Goal: Task Accomplishment & Management: Manage account settings

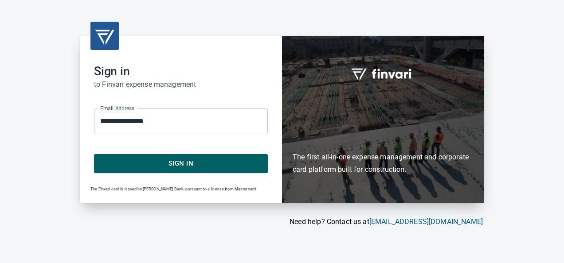
type input "**********"
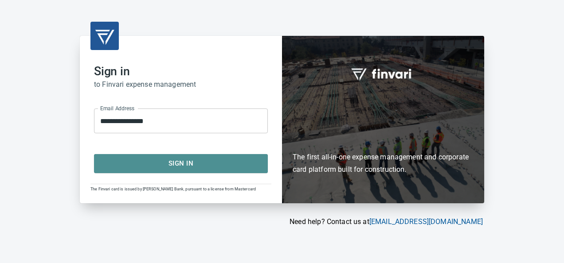
click at [122, 156] on button "Sign In" at bounding box center [181, 163] width 174 height 19
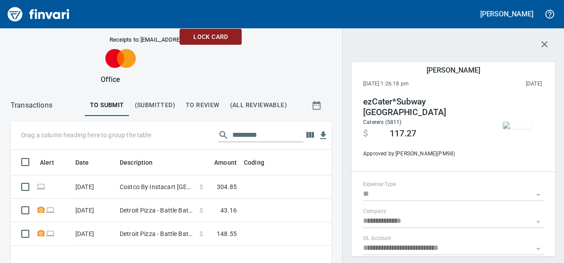
scroll to position [75, 0]
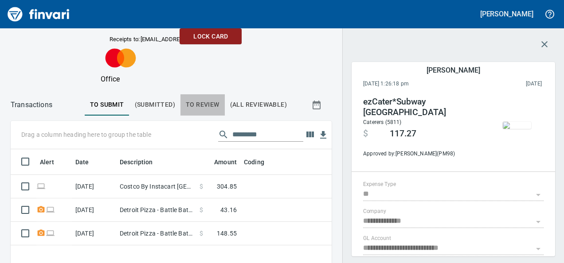
click at [190, 110] on span "To Review" at bounding box center [203, 104] width 34 height 11
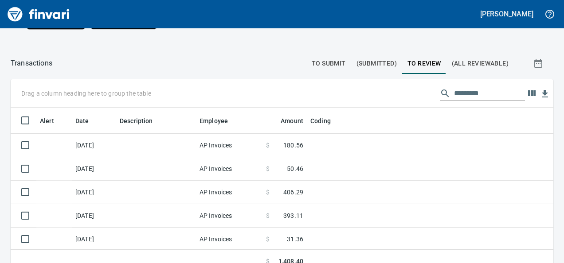
scroll to position [99, 0]
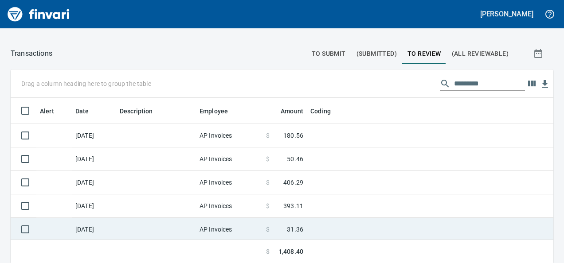
click at [294, 228] on span "31.36" at bounding box center [295, 229] width 16 height 9
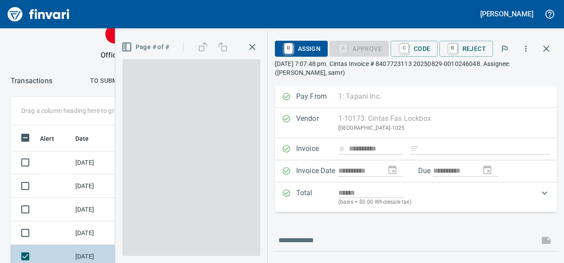
scroll to position [152, 301]
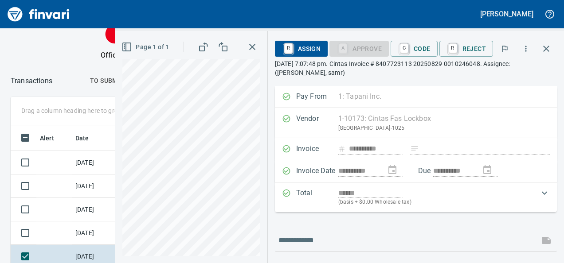
click at [419, 58] on div "R Assign A Approve C Code R Reject" at bounding box center [405, 49] width 261 height 20
click at [419, 54] on span "C Code" at bounding box center [414, 48] width 33 height 15
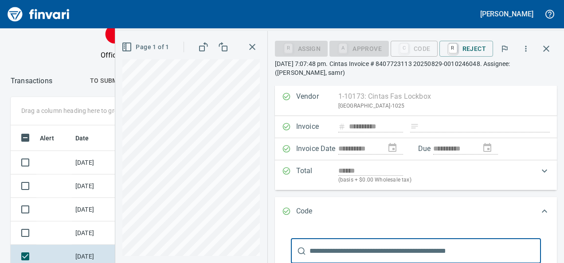
scroll to position [178, 0]
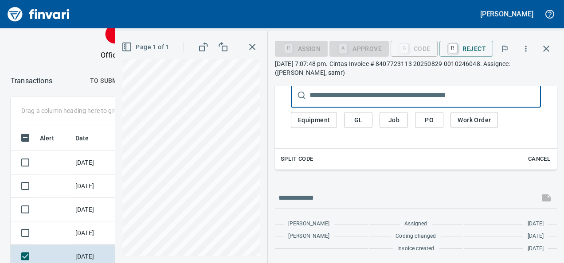
click at [362, 122] on span "GL" at bounding box center [358, 120] width 14 height 11
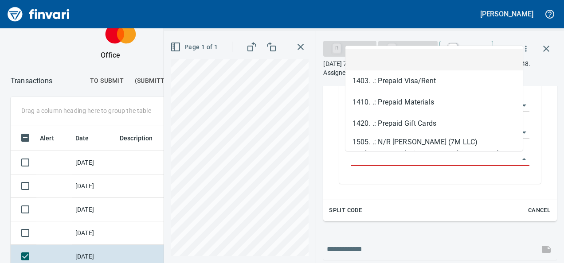
click at [368, 160] on input "GL Account" at bounding box center [435, 159] width 168 height 12
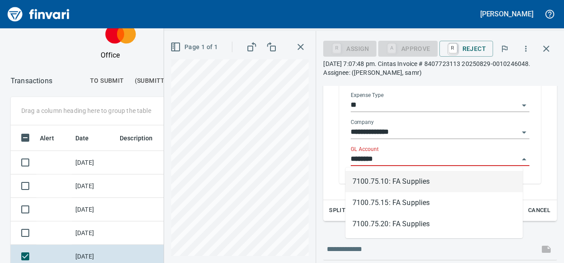
scroll to position [152, 301]
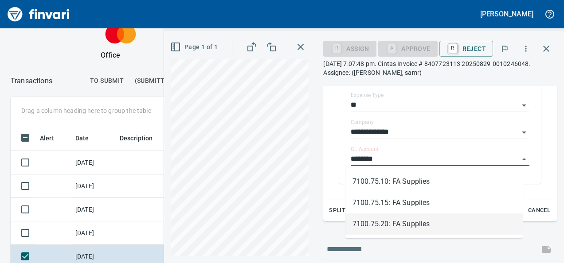
click at [390, 222] on li "7100.75.20: FA Supplies" at bounding box center [433, 224] width 177 height 21
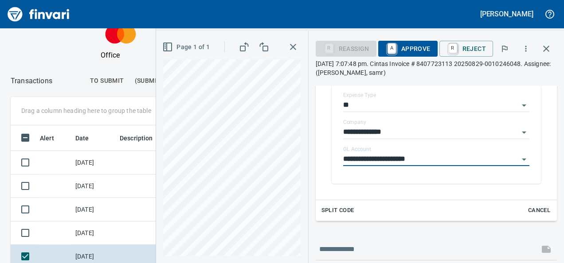
type input "**********"
click at [411, 53] on span "A Approve" at bounding box center [407, 48] width 45 height 15
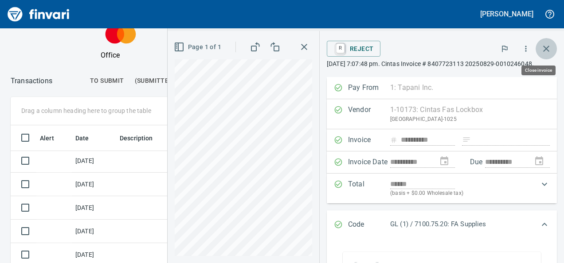
click at [544, 53] on icon "button" at bounding box center [546, 48] width 11 height 11
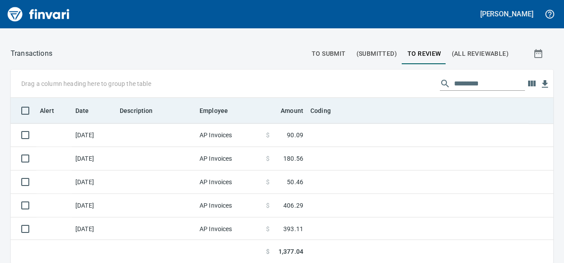
scroll to position [159, 522]
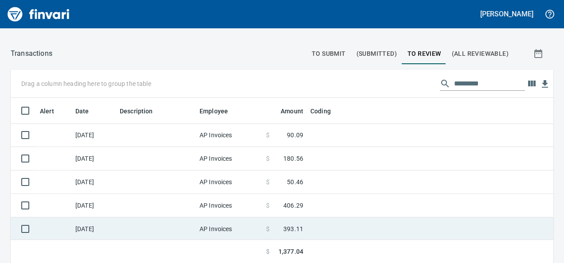
click at [276, 223] on td "$ 393.11" at bounding box center [284, 230] width 44 height 24
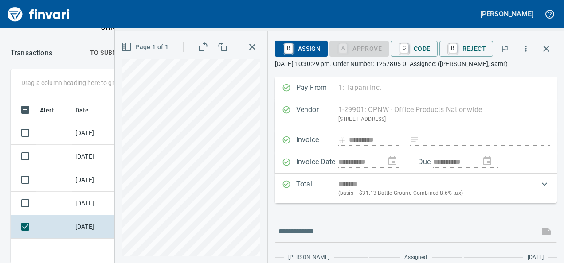
scroll to position [152, 301]
click at [544, 53] on icon "button" at bounding box center [546, 48] width 11 height 11
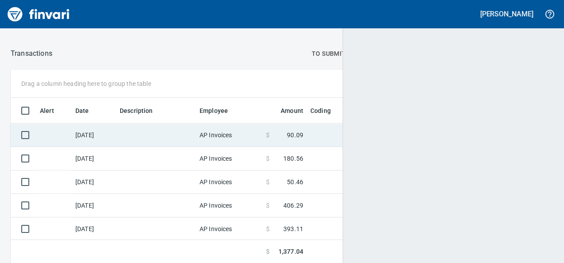
scroll to position [159, 522]
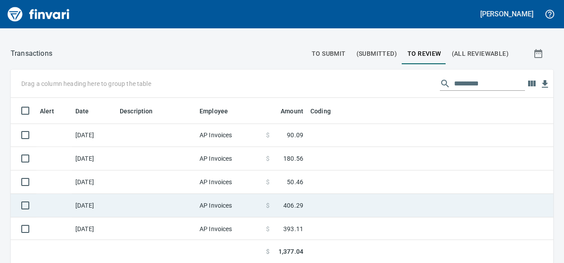
click at [178, 194] on td at bounding box center [156, 206] width 80 height 24
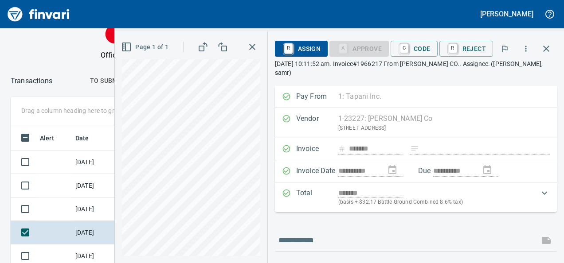
scroll to position [152, 301]
click at [550, 52] on icon "button" at bounding box center [546, 48] width 11 height 11
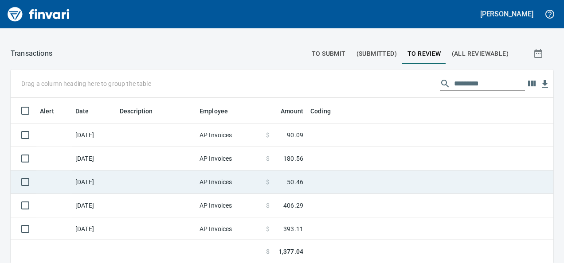
click at [146, 174] on td at bounding box center [156, 183] width 80 height 24
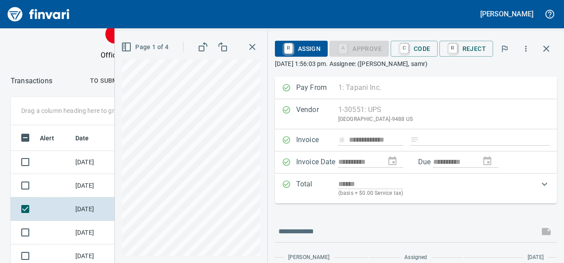
click at [125, 46] on rect "button" at bounding box center [124, 46] width 1 height 1
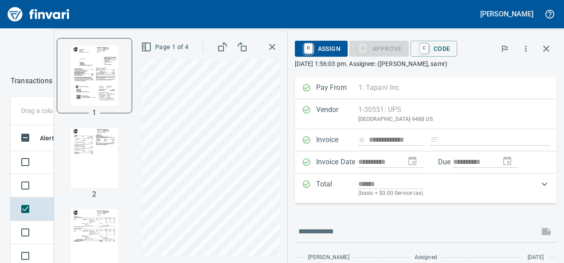
click at [87, 166] on img "button" at bounding box center [94, 158] width 60 height 60
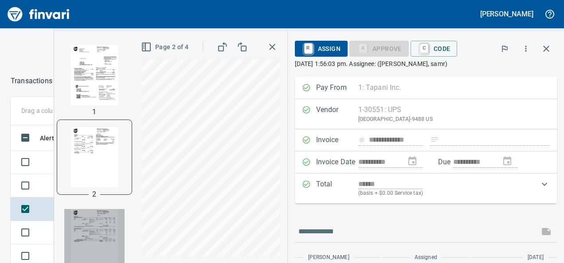
click at [96, 227] on img "button" at bounding box center [94, 239] width 60 height 60
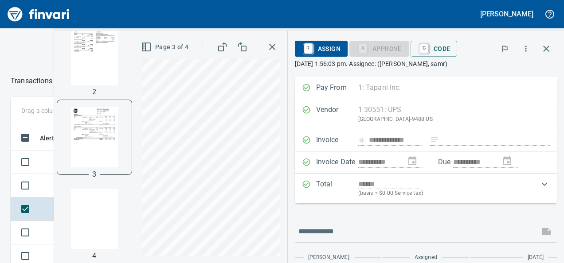
drag, startPoint x: 96, startPoint y: 227, endPoint x: 79, endPoint y: 160, distance: 68.5
click at [79, 160] on img "button" at bounding box center [94, 137] width 60 height 60
click at [545, 48] on icon "button" at bounding box center [546, 49] width 6 height 6
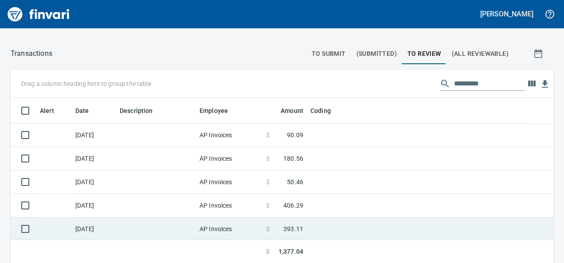
click at [147, 237] on td at bounding box center [156, 230] width 80 height 24
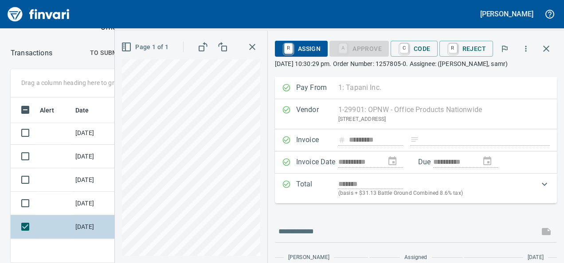
click at [84, 215] on td "[DATE]" at bounding box center [94, 227] width 44 height 24
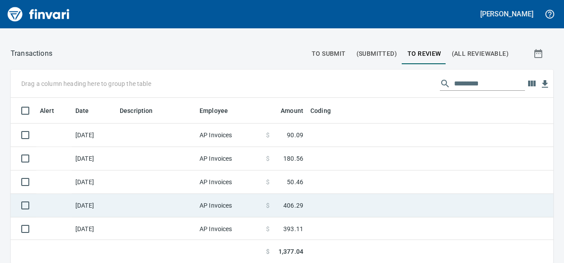
click at [208, 209] on td "AP Invoices" at bounding box center [229, 206] width 67 height 24
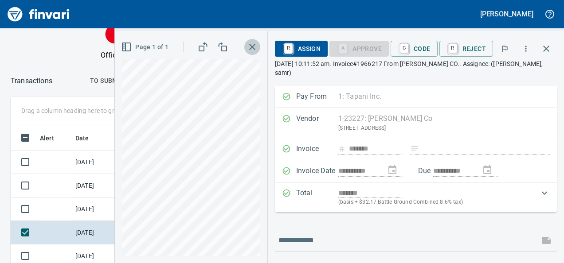
click at [254, 51] on icon "button" at bounding box center [252, 47] width 11 height 11
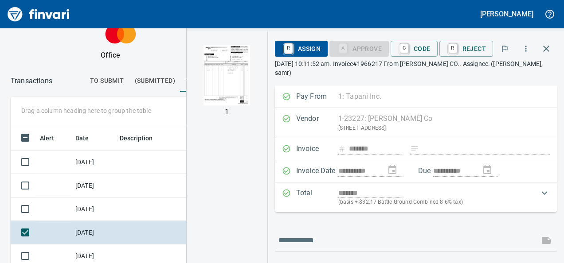
scroll to position [152, 301]
click at [546, 43] on icon "button" at bounding box center [546, 48] width 11 height 11
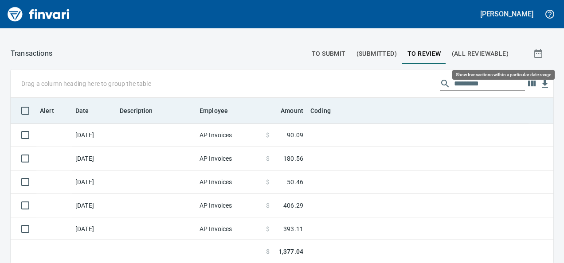
scroll to position [159, 522]
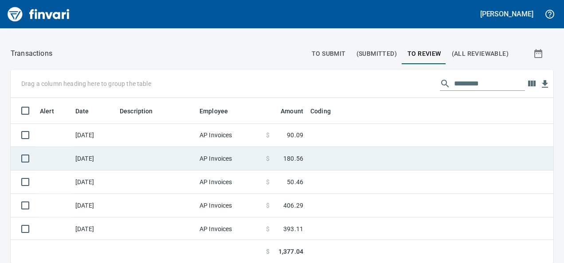
click at [294, 163] on td "$ 180.56" at bounding box center [284, 159] width 44 height 24
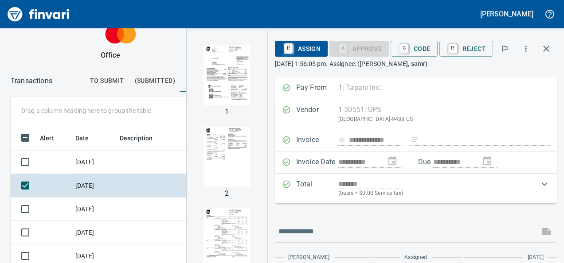
scroll to position [152, 301]
click at [545, 46] on icon "button" at bounding box center [546, 48] width 11 height 11
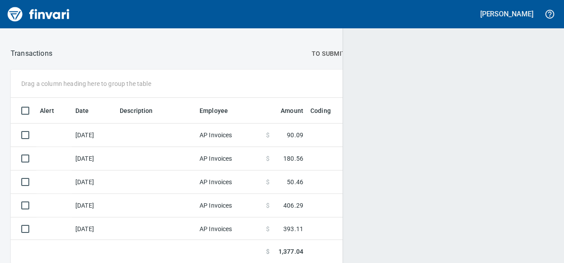
scroll to position [1, 1]
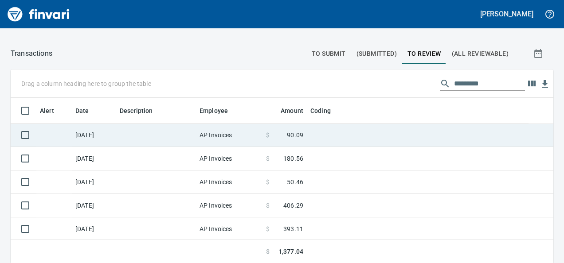
click at [234, 143] on td "AP Invoices" at bounding box center [229, 136] width 67 height 24
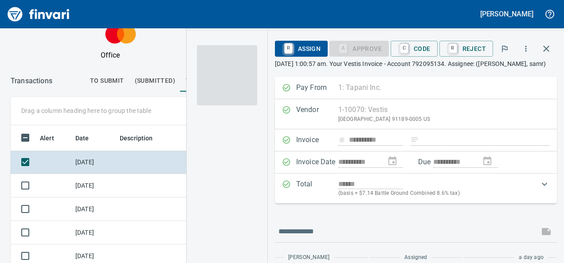
scroll to position [152, 301]
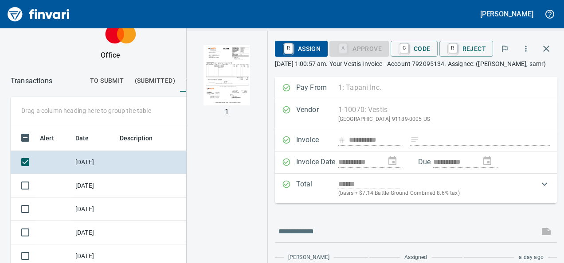
click at [247, 86] on img "button" at bounding box center [227, 75] width 60 height 60
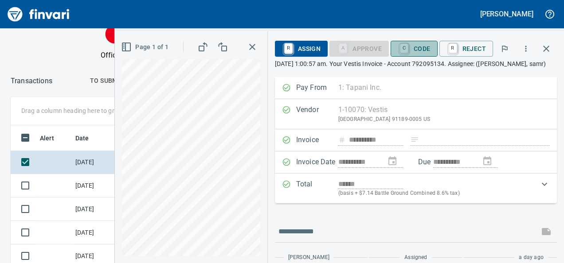
click at [412, 50] on span "C Code" at bounding box center [414, 48] width 33 height 15
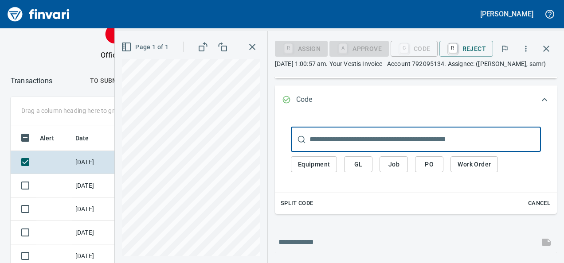
scroll to position [126, 0]
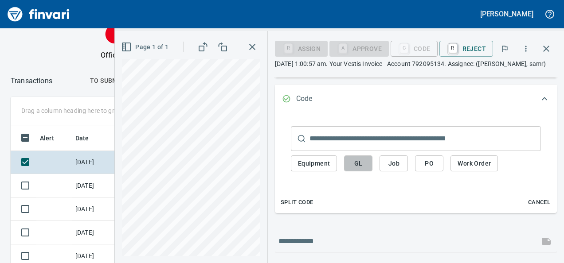
click at [356, 169] on span "GL" at bounding box center [358, 163] width 14 height 11
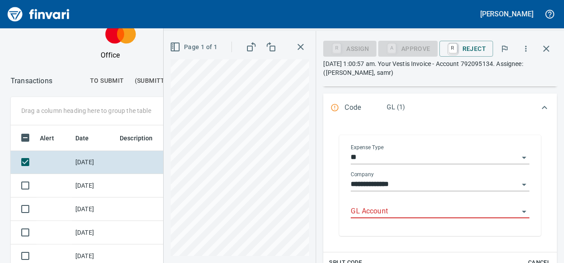
click at [356, 208] on input "GL Account" at bounding box center [435, 212] width 168 height 12
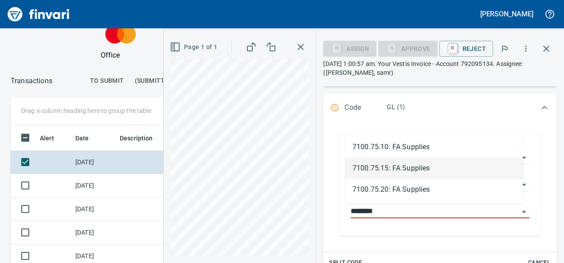
scroll to position [152, 301]
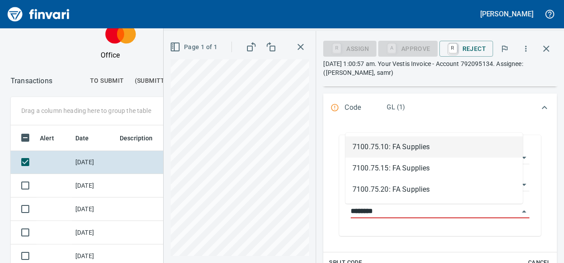
click at [397, 145] on li "7100.75.10: FA Supplies" at bounding box center [433, 147] width 177 height 21
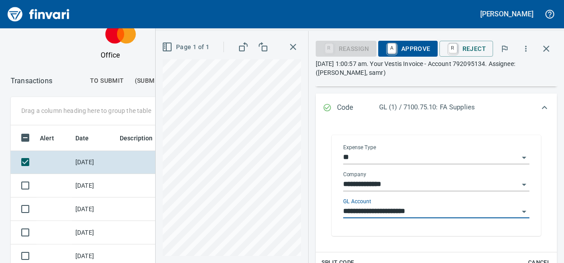
scroll to position [230, 0]
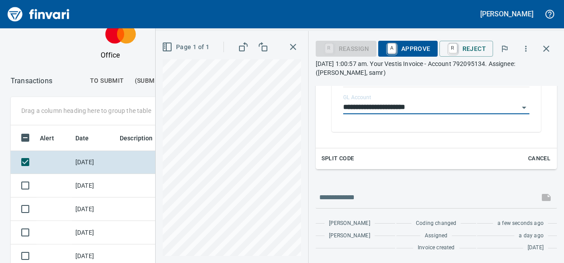
type input "**********"
click at [403, 45] on span "A Approve" at bounding box center [407, 48] width 45 height 15
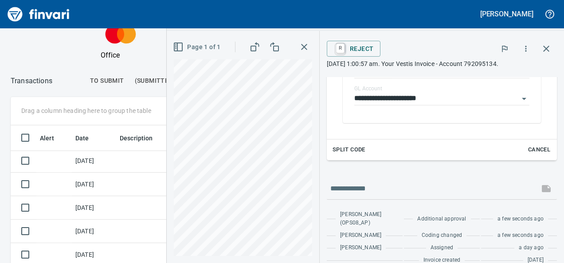
click at [299, 50] on icon "button" at bounding box center [304, 47] width 11 height 11
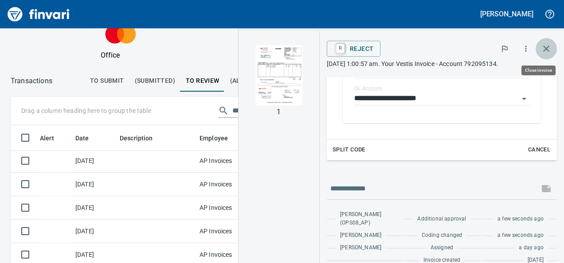
scroll to position [152, 301]
click at [551, 44] on icon "button" at bounding box center [546, 48] width 11 height 11
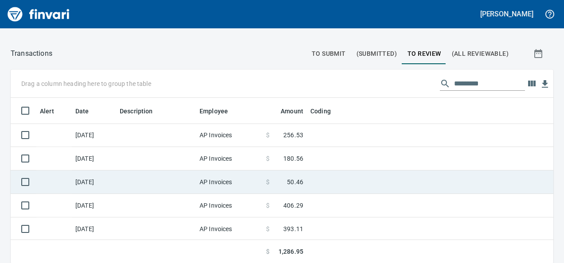
scroll to position [159, 522]
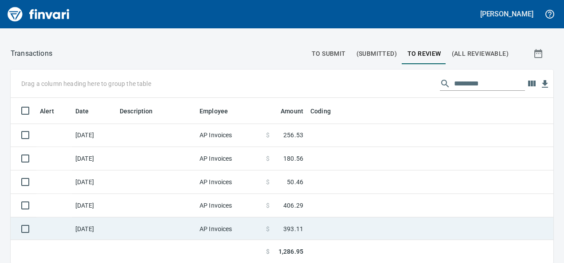
click at [213, 234] on td "AP Invoices" at bounding box center [229, 230] width 67 height 24
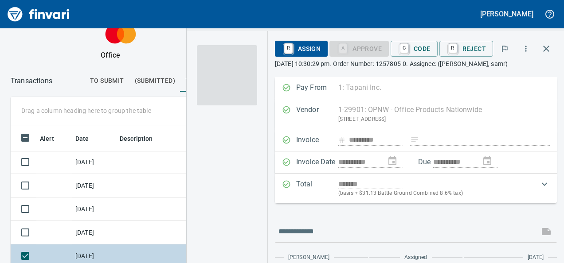
scroll to position [152, 301]
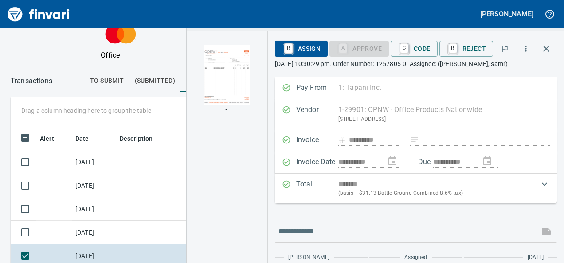
click at [219, 79] on img "button" at bounding box center [227, 75] width 60 height 60
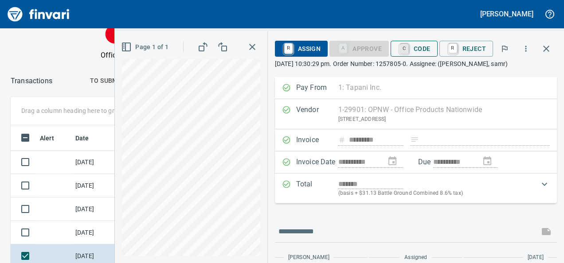
click at [406, 46] on link "C" at bounding box center [404, 49] width 8 height 10
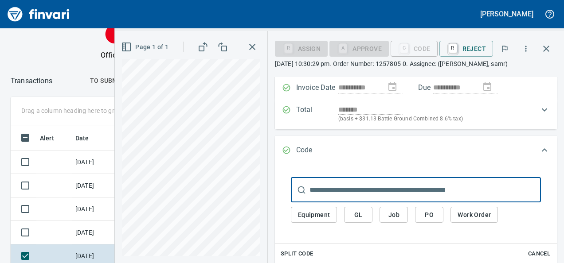
scroll to position [74, 0]
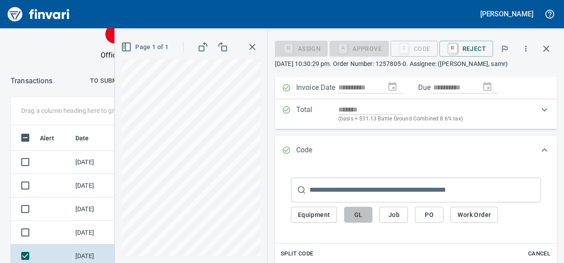
click at [360, 215] on span "GL" at bounding box center [358, 215] width 14 height 11
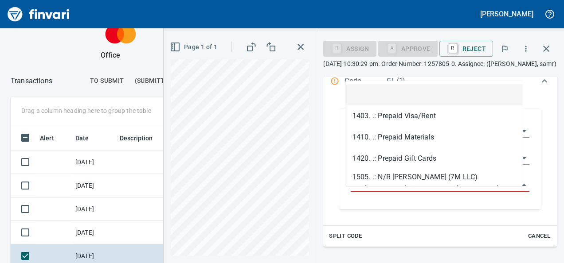
scroll to position [152, 301]
click at [356, 189] on input "GL Account" at bounding box center [435, 185] width 168 height 12
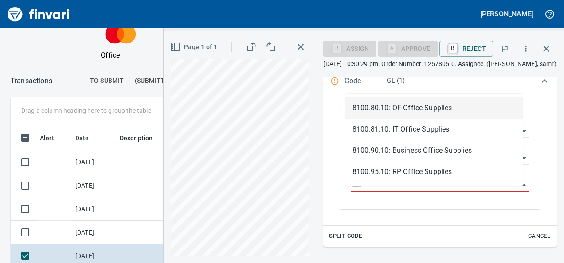
click at [404, 110] on li "8100.80.10: OF Office Supplies" at bounding box center [433, 108] width 177 height 21
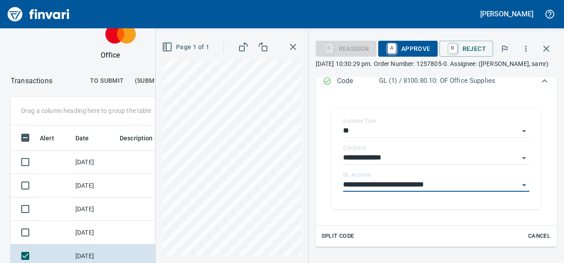
type input "**********"
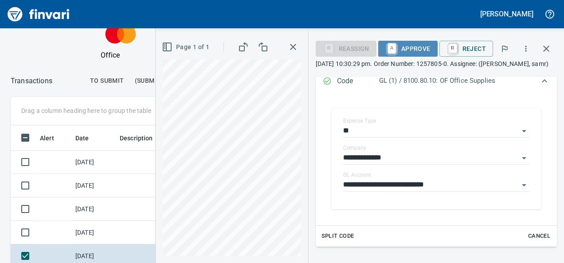
click at [423, 48] on span "A Approve" at bounding box center [407, 48] width 45 height 15
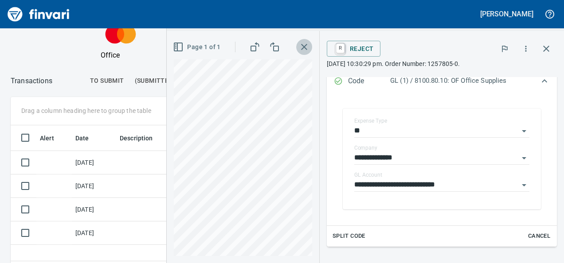
click at [296, 53] on button "button" at bounding box center [304, 47] width 16 height 16
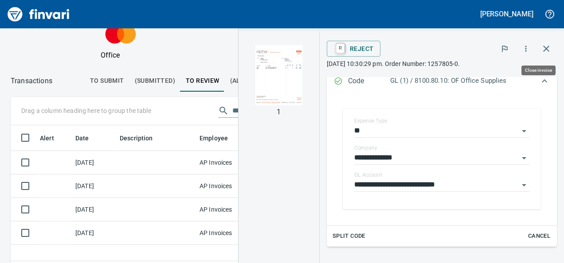
click at [546, 43] on icon "button" at bounding box center [546, 48] width 11 height 11
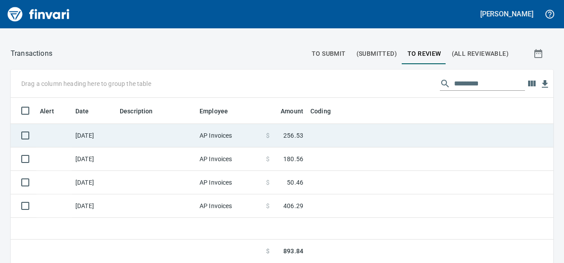
scroll to position [159, 529]
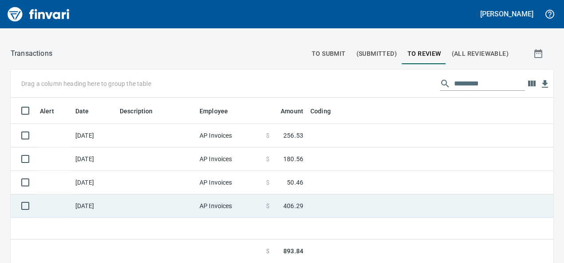
click at [133, 206] on td at bounding box center [156, 207] width 80 height 24
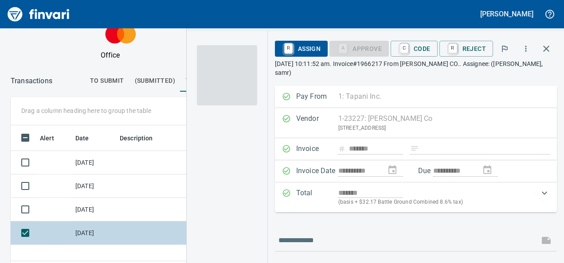
scroll to position [152, 307]
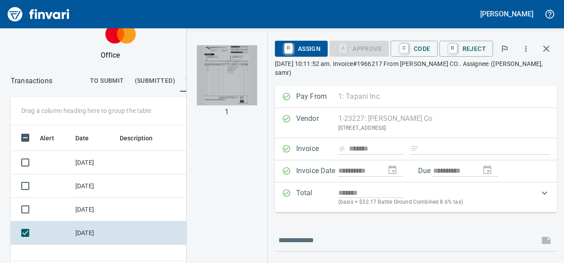
click at [225, 67] on img "button" at bounding box center [227, 75] width 60 height 60
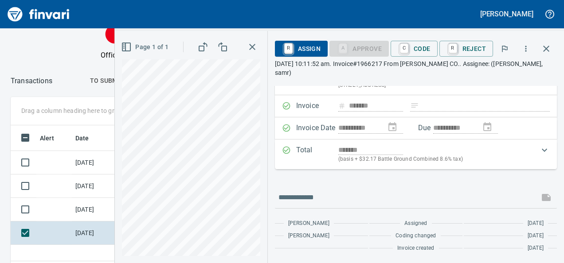
scroll to position [0, 0]
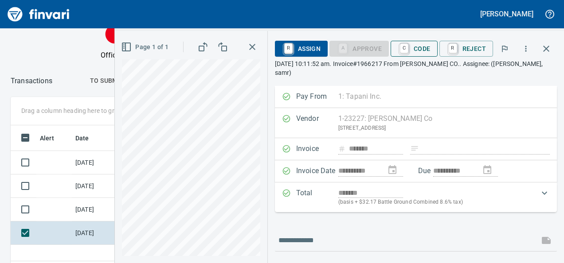
click at [423, 56] on span "C Code" at bounding box center [414, 48] width 33 height 15
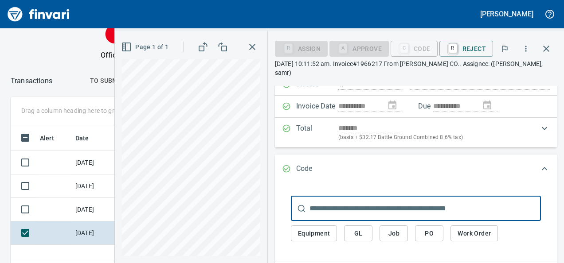
scroll to position [67, 0]
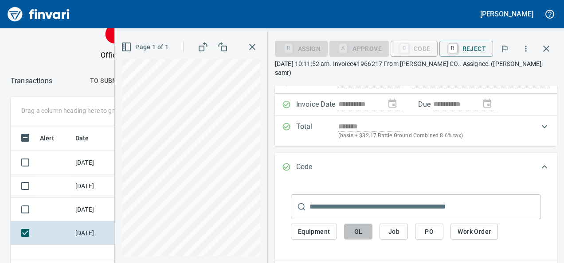
click at [362, 231] on span "GL" at bounding box center [358, 232] width 14 height 11
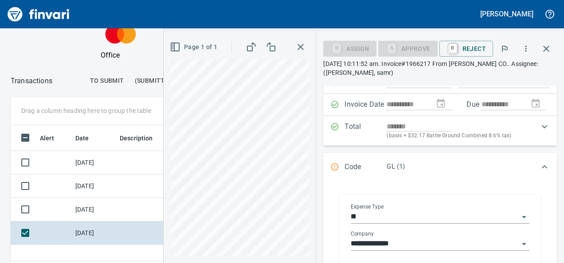
scroll to position [129, 0]
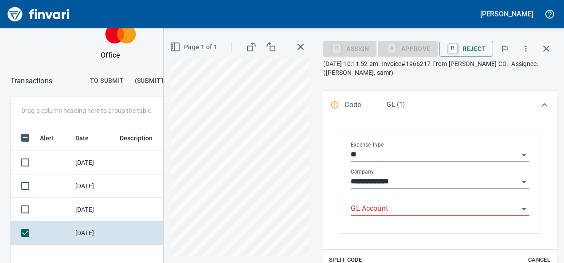
click at [368, 208] on input "GL Account" at bounding box center [435, 209] width 168 height 12
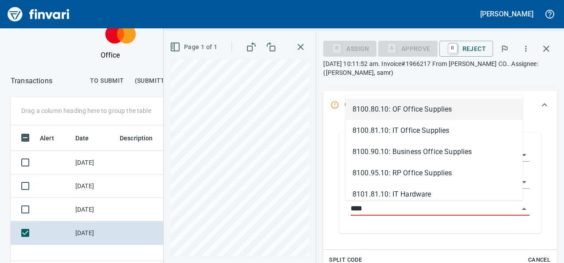
scroll to position [152, 307]
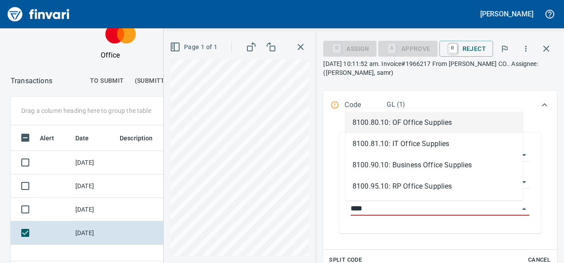
click at [411, 125] on li "8100.80.10: OF Office Supplies" at bounding box center [433, 122] width 177 height 21
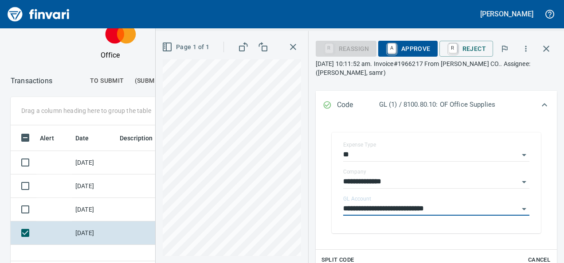
type input "**********"
click at [407, 50] on span "A Approve" at bounding box center [407, 48] width 45 height 15
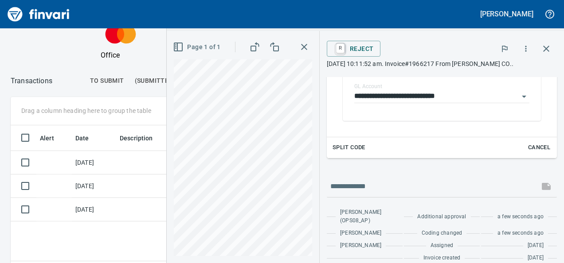
scroll to position [152, 301]
click at [553, 50] on button "button" at bounding box center [546, 48] width 21 height 21
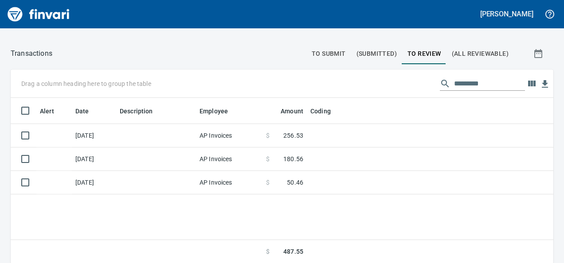
scroll to position [159, 529]
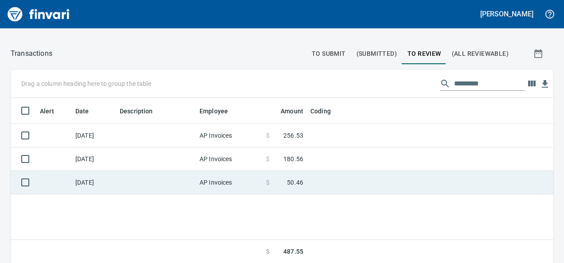
click at [129, 186] on td at bounding box center [156, 183] width 80 height 24
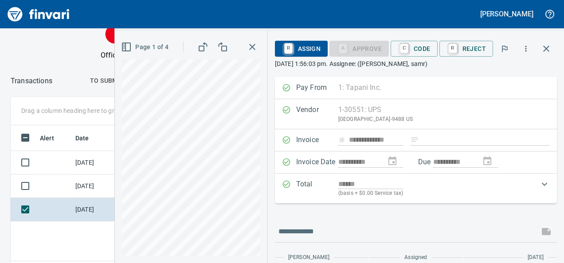
scroll to position [152, 301]
click at [545, 44] on icon "button" at bounding box center [546, 48] width 11 height 11
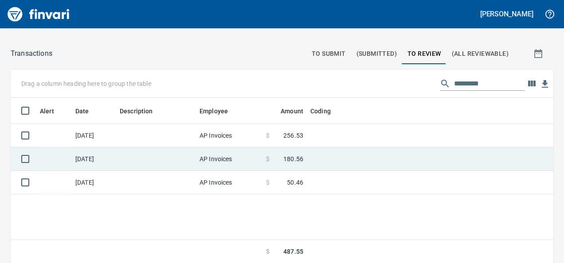
scroll to position [1, 1]
click at [116, 169] on td "[DATE]" at bounding box center [94, 160] width 44 height 24
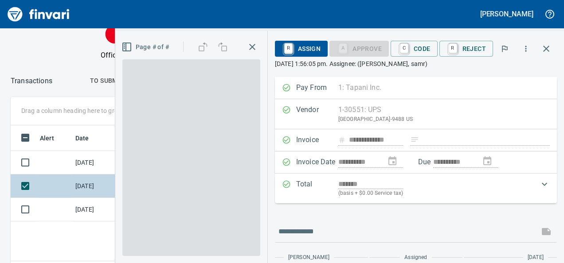
scroll to position [152, 301]
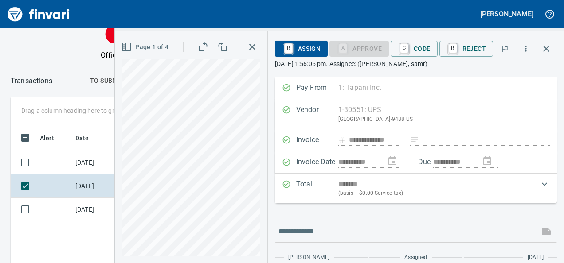
click at [256, 53] on button "button" at bounding box center [252, 47] width 16 height 16
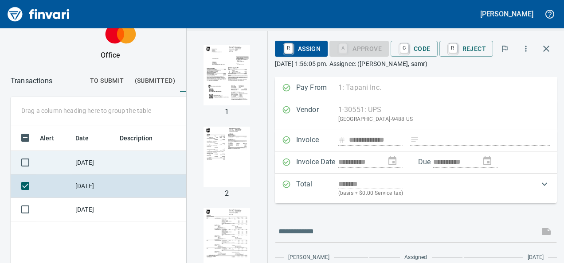
click at [83, 175] on td "[DATE]" at bounding box center [94, 163] width 44 height 24
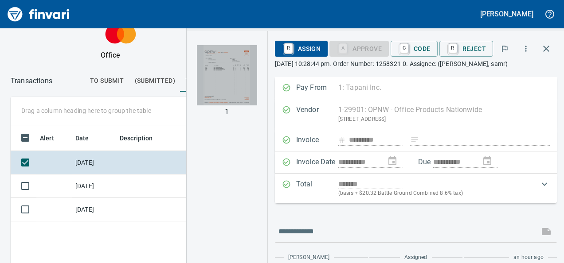
click at [227, 86] on img "button" at bounding box center [227, 75] width 60 height 60
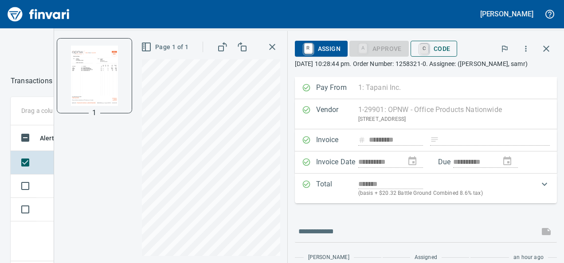
click at [426, 51] on link "C" at bounding box center [424, 49] width 8 height 10
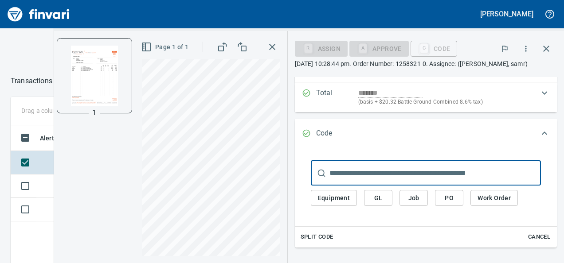
scroll to position [93, 0]
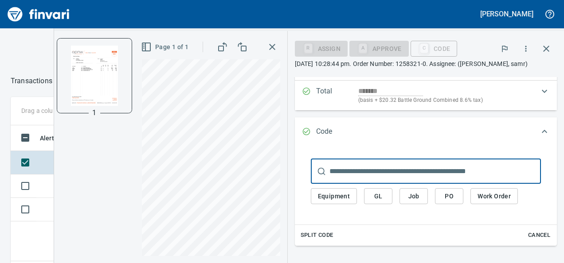
click at [352, 175] on input "text" at bounding box center [435, 171] width 212 height 25
click at [349, 147] on div "Code" at bounding box center [426, 132] width 262 height 29
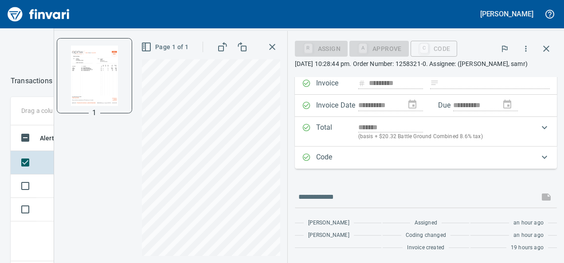
scroll to position [0, 0]
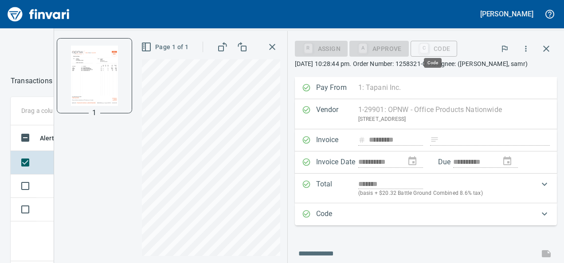
click at [438, 51] on div "C Code" at bounding box center [434, 48] width 47 height 8
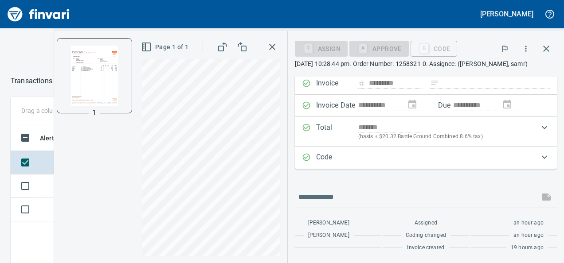
click at [370, 163] on div "Expand" at bounding box center [446, 158] width 176 height 12
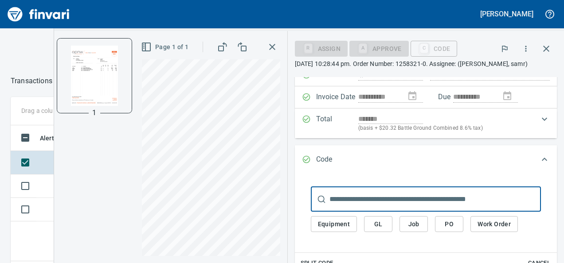
scroll to position [178, 0]
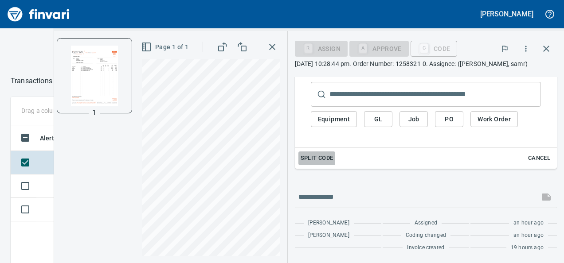
click at [317, 161] on span "Split Code" at bounding box center [317, 158] width 33 height 10
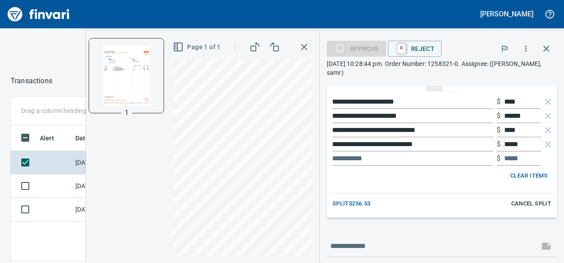
scroll to position [187, 0]
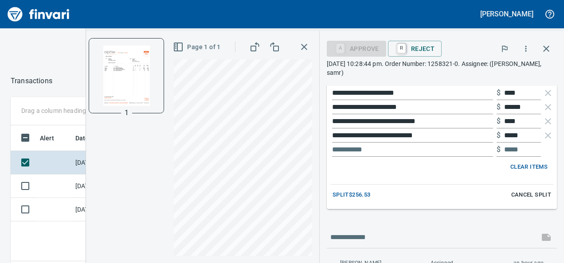
click at [349, 195] on span "Split $256.53" at bounding box center [352, 195] width 38 height 10
type input "*****"
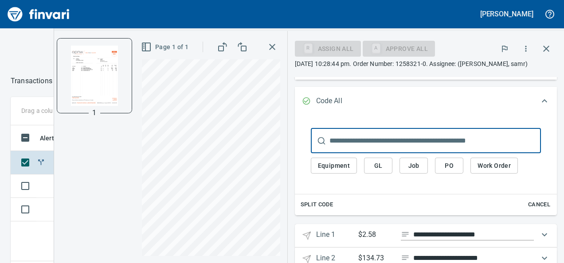
scroll to position [117, 0]
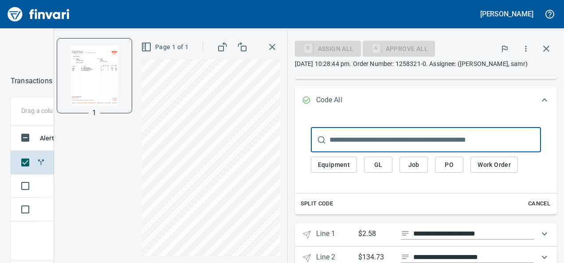
click at [376, 171] on span "GL" at bounding box center [378, 165] width 14 height 11
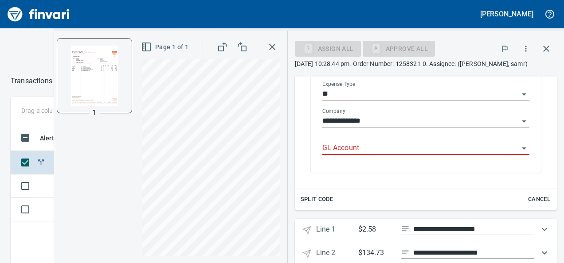
scroll to position [169, 0]
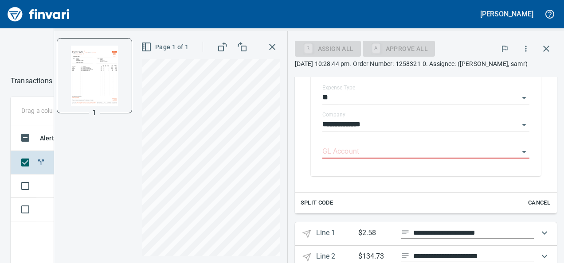
click at [538, 208] on span "Cancel" at bounding box center [539, 203] width 24 height 10
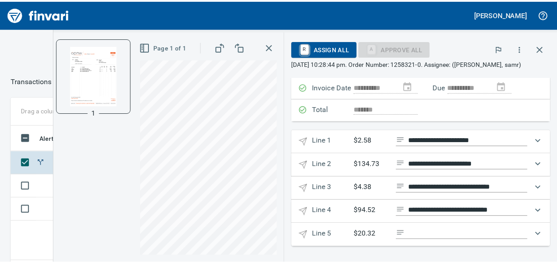
scroll to position [83, 0]
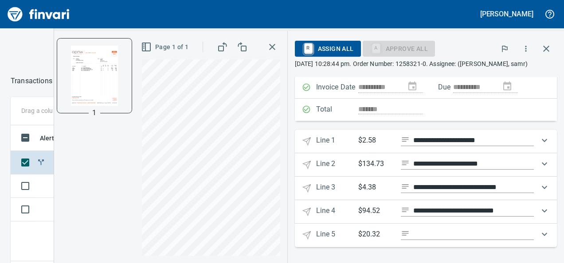
click at [541, 144] on icon "Expand" at bounding box center [544, 140] width 11 height 11
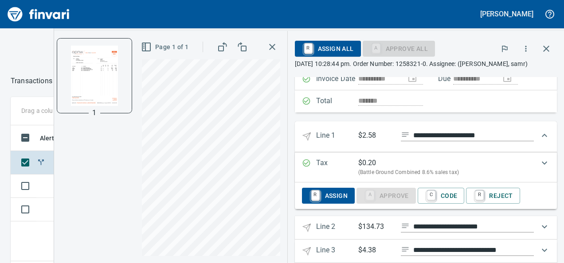
click at [453, 209] on div "R Assign A Approve C Code R Reject" at bounding box center [426, 196] width 262 height 27
click at [448, 204] on span "C Code" at bounding box center [441, 195] width 33 height 15
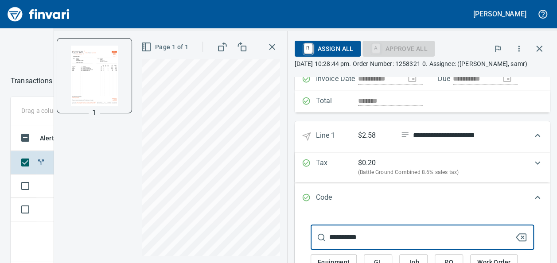
scroll to position [139, 0]
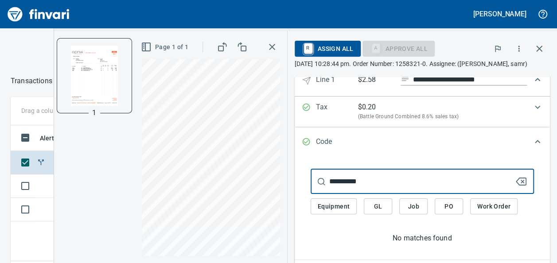
type input "**********"
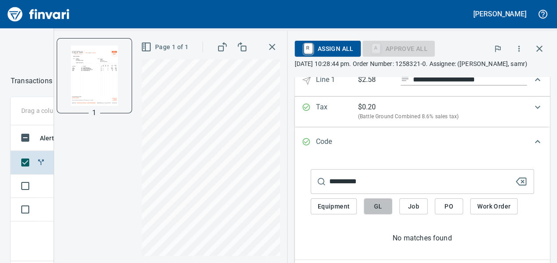
click at [371, 212] on span "GL" at bounding box center [378, 206] width 14 height 11
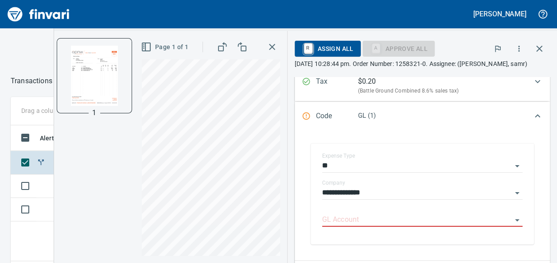
scroll to position [178, 0]
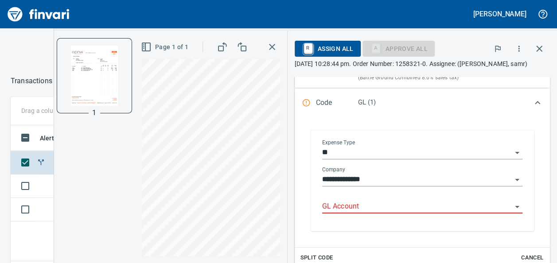
click at [335, 213] on input "GL Account" at bounding box center [417, 207] width 190 height 12
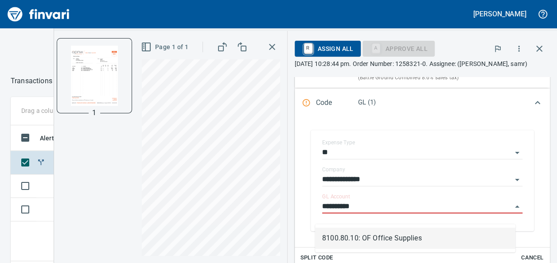
click at [360, 239] on li "8100.80.10: OF Office Supplies" at bounding box center [415, 238] width 200 height 21
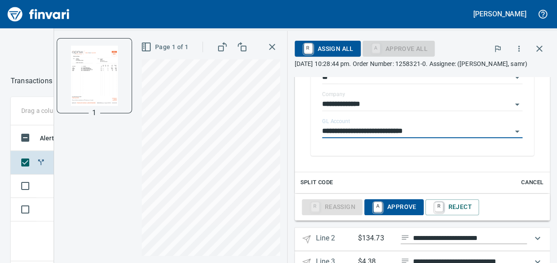
scroll to position [262, 0]
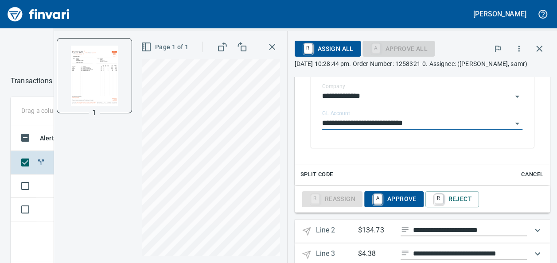
type input "**********"
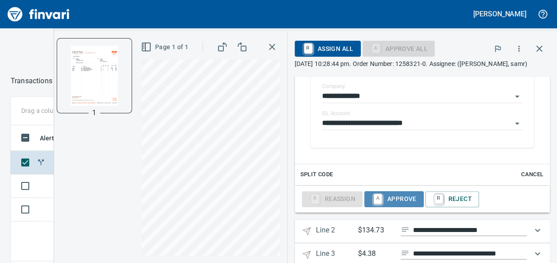
click at [383, 207] on span "A Approve" at bounding box center [394, 199] width 45 height 15
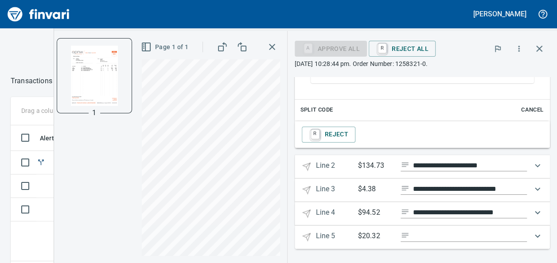
scroll to position [328, 0]
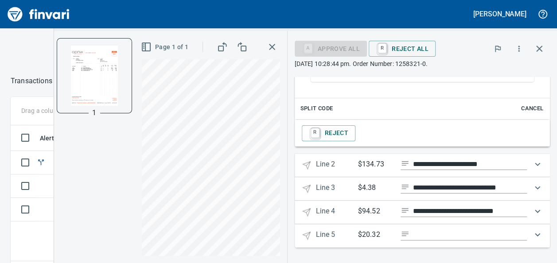
click at [533, 165] on icon "Expand" at bounding box center [538, 164] width 11 height 11
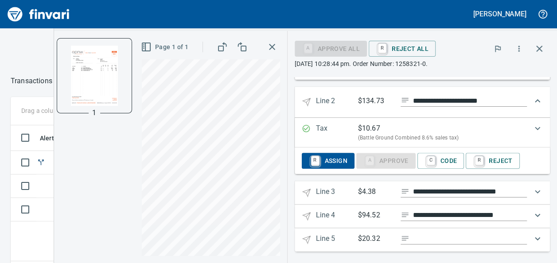
scroll to position [399, 0]
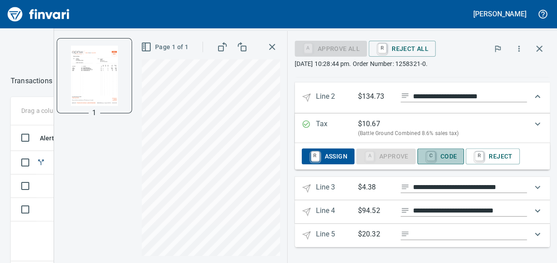
click at [437, 156] on span "C Code" at bounding box center [441, 156] width 33 height 15
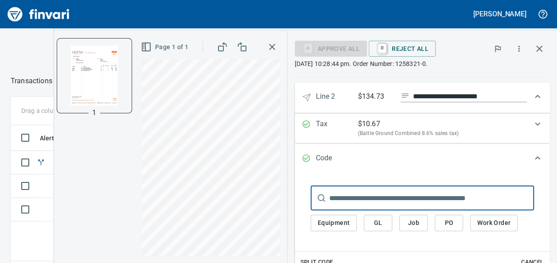
click at [372, 223] on span "GL" at bounding box center [378, 223] width 14 height 11
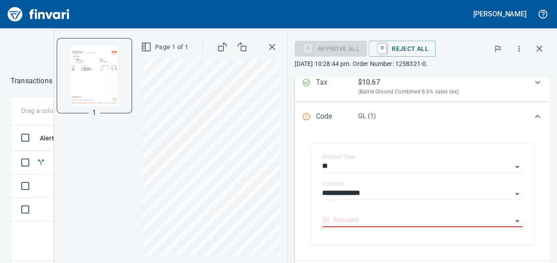
scroll to position [442, 0]
click at [322, 217] on input "GL Account" at bounding box center [417, 220] width 190 height 12
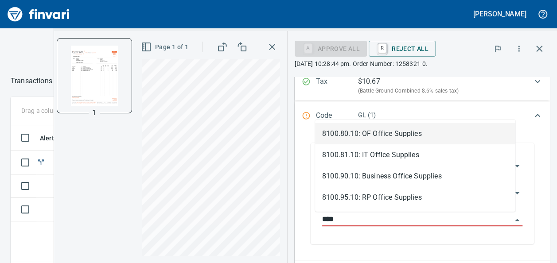
click at [376, 129] on li "8100.80.10: OF Office Supplies" at bounding box center [415, 133] width 200 height 21
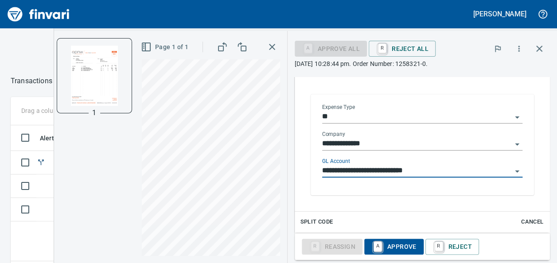
scroll to position [492, 0]
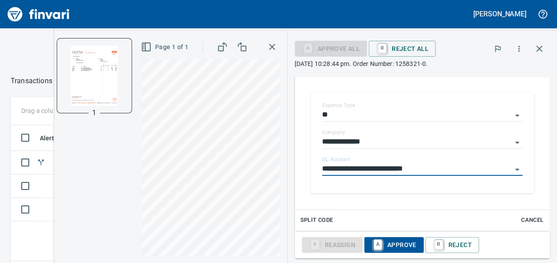
type input "**********"
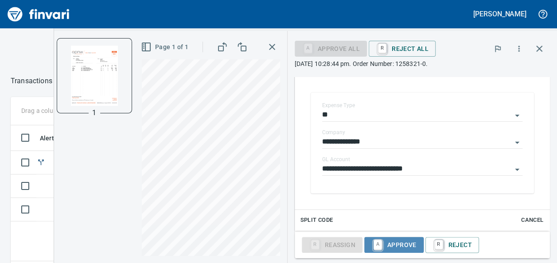
click at [379, 240] on span "A Approve" at bounding box center [394, 245] width 45 height 15
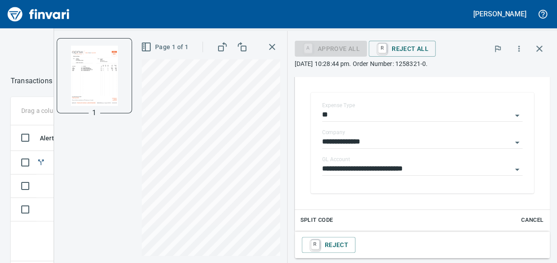
scroll to position [581, 0]
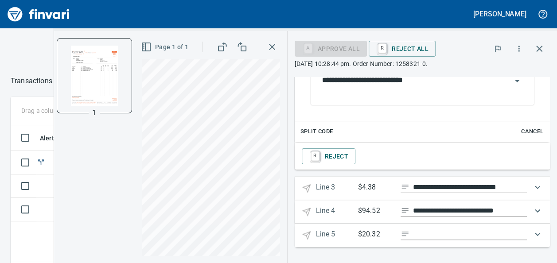
click at [527, 189] on div "Expand" at bounding box center [537, 187] width 21 height 21
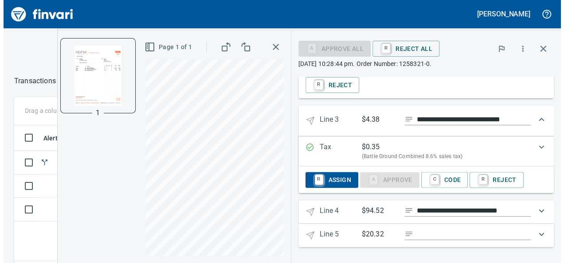
scroll to position [652, 0]
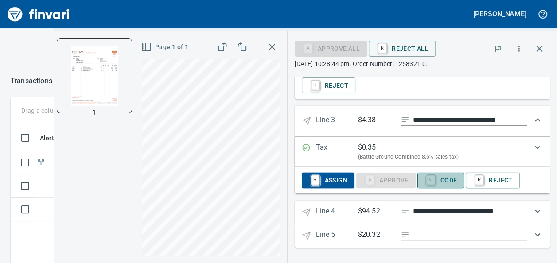
click at [430, 184] on span "C Code" at bounding box center [441, 180] width 33 height 15
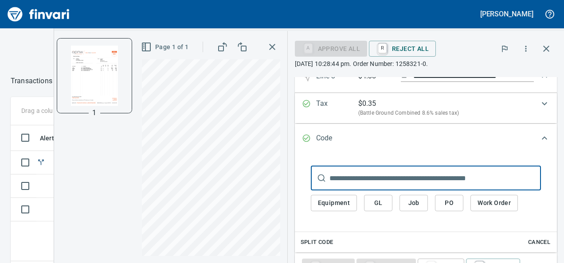
scroll to position [696, 0]
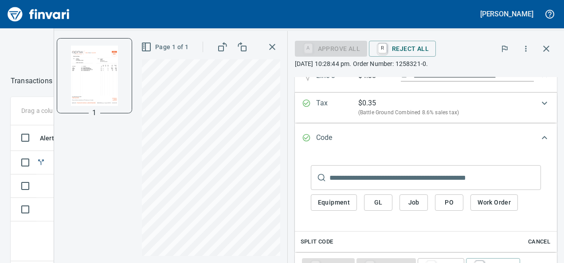
click at [380, 213] on div "Equipment GL Job PO Work Order" at bounding box center [426, 202] width 230 height 25
click at [382, 203] on span "GL" at bounding box center [378, 202] width 14 height 11
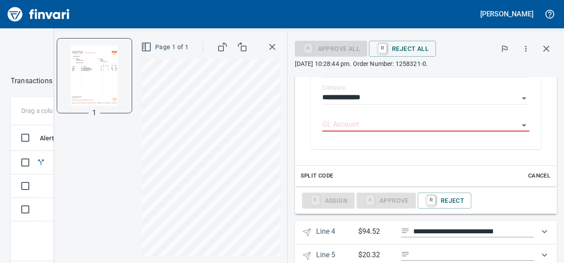
scroll to position [819, 0]
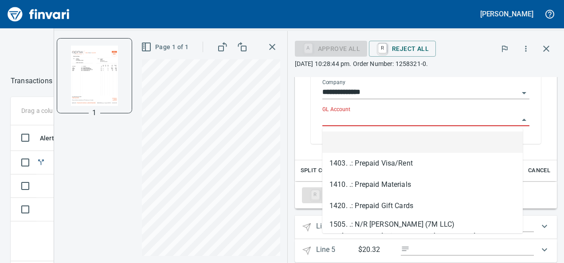
click at [368, 120] on input "GL Account" at bounding box center [420, 120] width 196 height 12
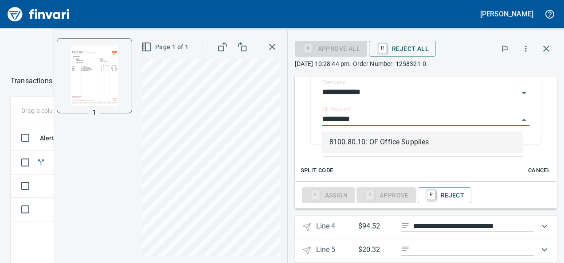
click at [358, 150] on li "8100.80.10: OF Office Supplies" at bounding box center [422, 142] width 200 height 21
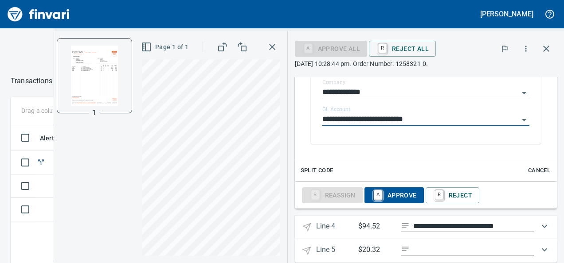
type input "**********"
click at [410, 196] on span "A Approve" at bounding box center [394, 195] width 45 height 15
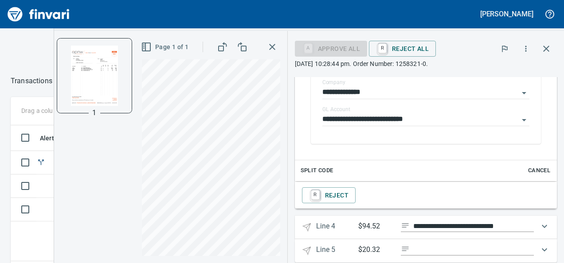
scroll to position [834, 0]
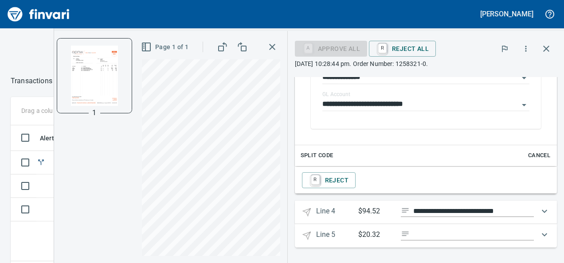
click at [385, 203] on 4 "**********" at bounding box center [426, 213] width 262 height 24
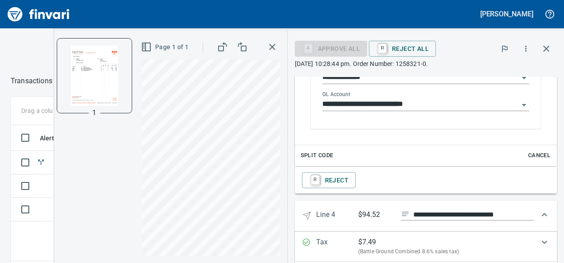
scroll to position [905, 0]
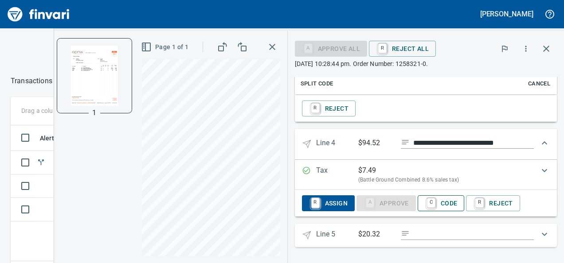
click at [442, 207] on span "C Code" at bounding box center [441, 203] width 33 height 15
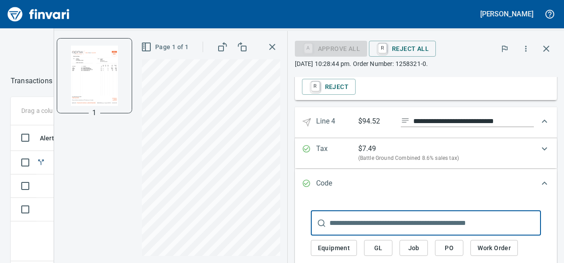
scroll to position [928, 0]
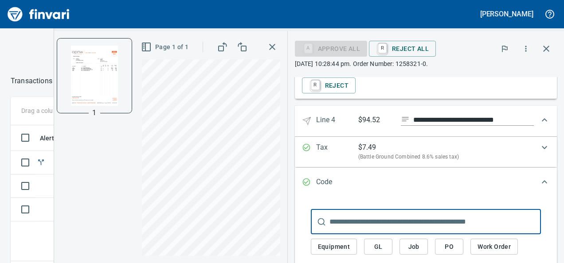
click at [378, 242] on span "GL" at bounding box center [378, 247] width 14 height 11
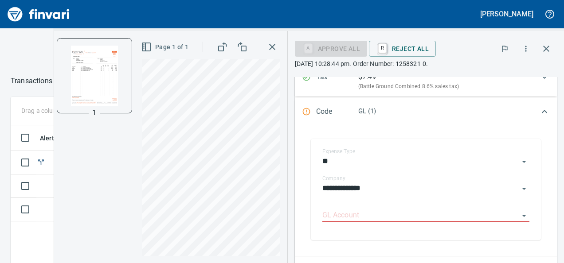
scroll to position [1003, 0]
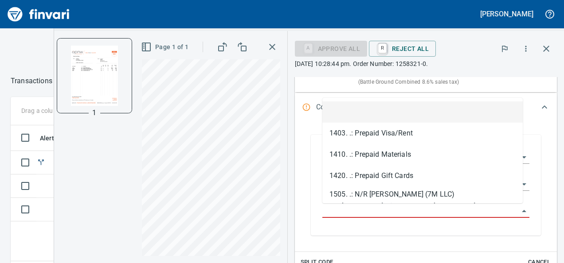
click at [348, 210] on input "GL Account" at bounding box center [420, 211] width 196 height 12
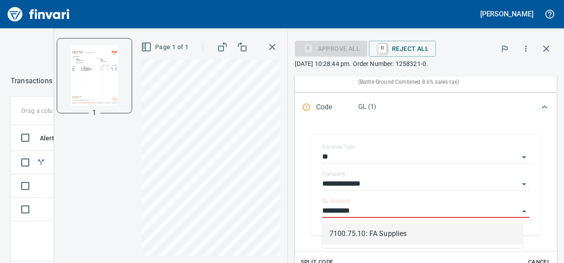
click at [351, 239] on li "7100.75.10: FA Supplies" at bounding box center [422, 233] width 200 height 21
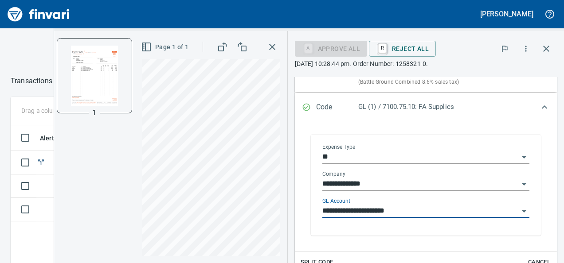
click at [401, 211] on input "**********" at bounding box center [420, 211] width 196 height 12
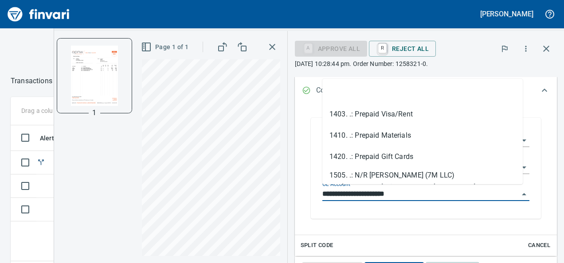
scroll to position [1023, 0]
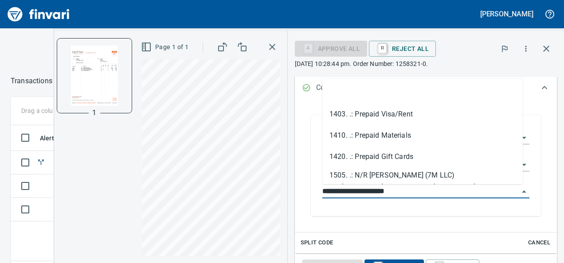
type input "**********"
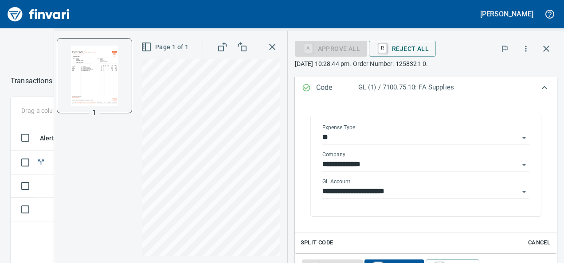
click at [401, 211] on div "**********" at bounding box center [425, 167] width 221 height 99
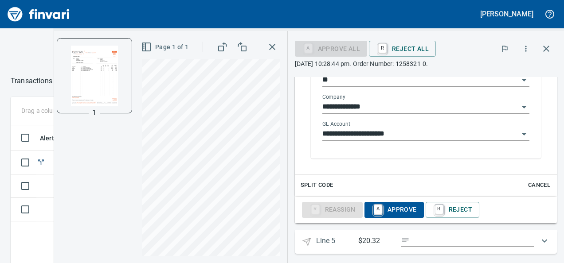
scroll to position [1085, 0]
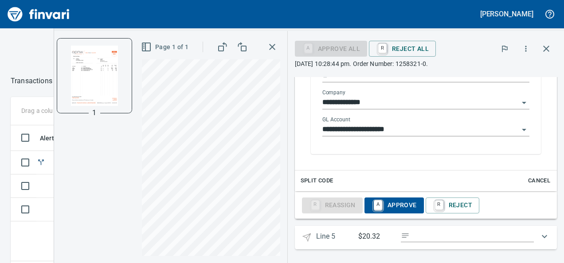
click at [403, 201] on span "A Approve" at bounding box center [394, 205] width 45 height 15
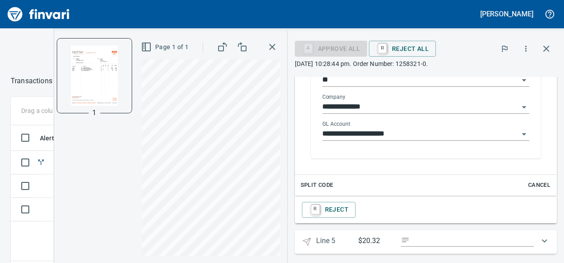
scroll to position [1087, 0]
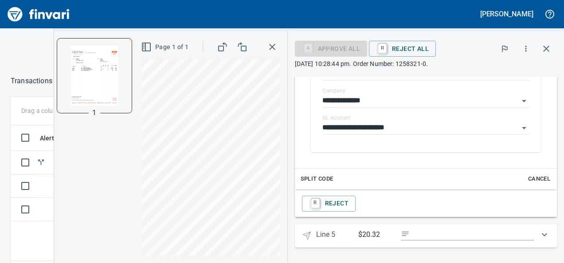
click at [540, 238] on icon "Expand" at bounding box center [544, 235] width 11 height 11
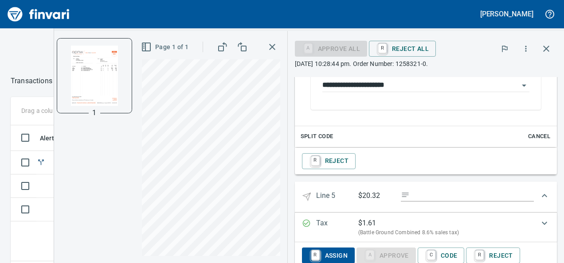
scroll to position [1151, 0]
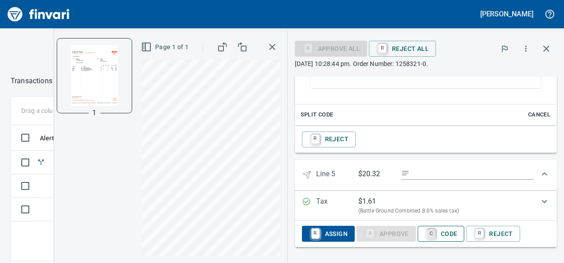
click at [434, 235] on link "C" at bounding box center [431, 234] width 8 height 10
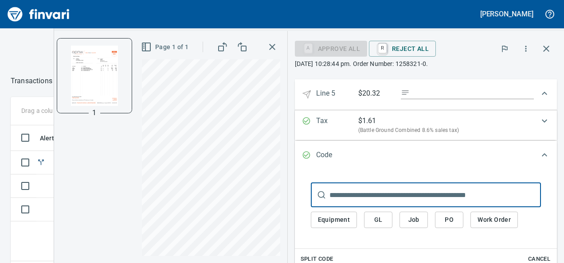
scroll to position [1233, 0]
click at [380, 216] on span "GL" at bounding box center [378, 219] width 14 height 11
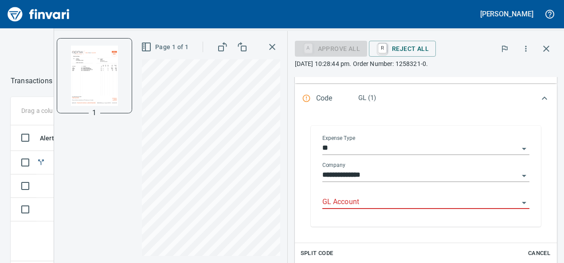
scroll to position [1289, 0]
click at [343, 204] on input "GL Account" at bounding box center [420, 202] width 196 height 12
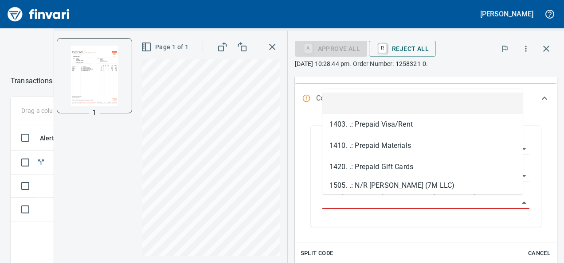
click at [361, 230] on div "**********" at bounding box center [426, 176] width 248 height 119
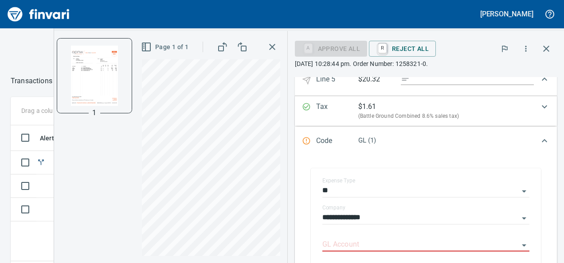
scroll to position [1156, 0]
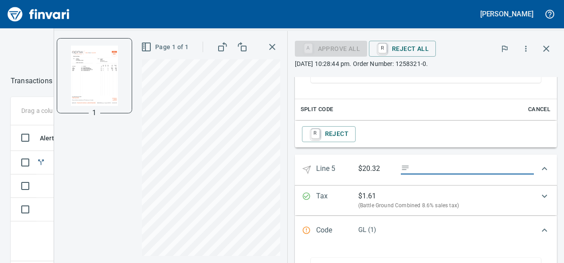
click at [424, 166] on input "Expand" at bounding box center [473, 169] width 121 height 11
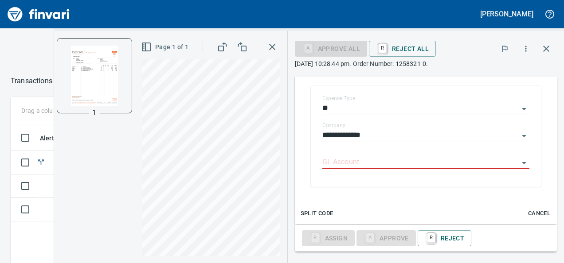
scroll to position [1333, 0]
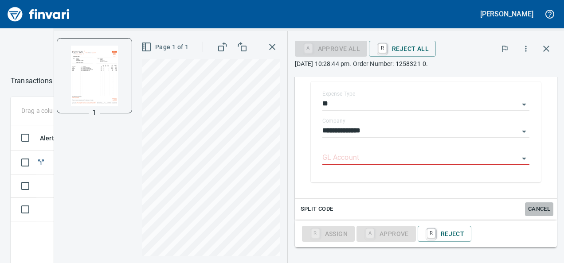
click at [527, 211] on span "Cancel" at bounding box center [539, 209] width 24 height 10
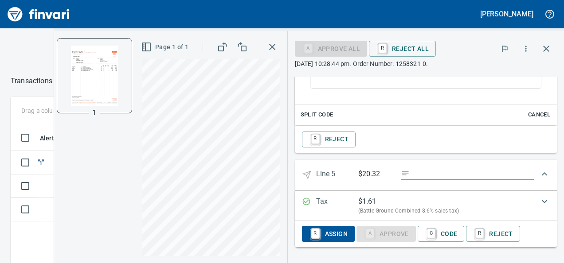
scroll to position [1151, 0]
click at [494, 231] on span "R Reject" at bounding box center [492, 234] width 39 height 15
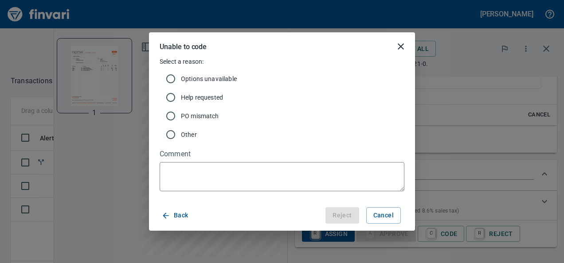
click at [389, 47] on div "Unable to code" at bounding box center [286, 46] width 252 height 21
click at [398, 47] on icon "close" at bounding box center [401, 46] width 11 height 11
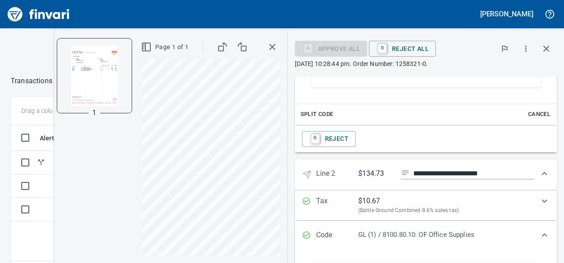
scroll to position [322, 0]
click at [267, 47] on icon "button" at bounding box center [272, 47] width 11 height 11
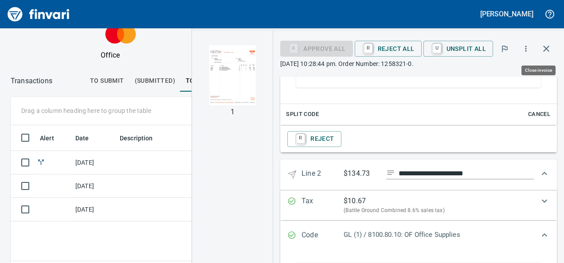
click at [541, 51] on icon "button" at bounding box center [546, 48] width 11 height 11
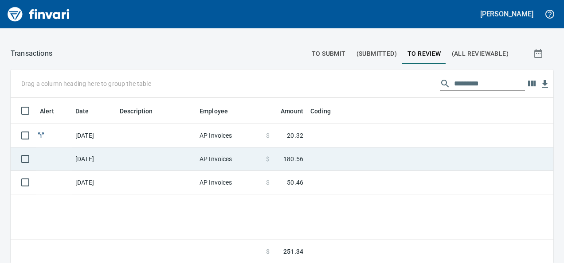
scroll to position [96, 0]
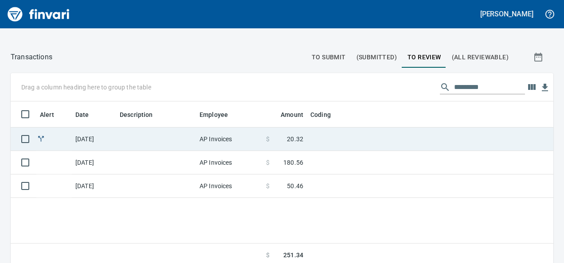
click at [289, 129] on td "$ 20.32" at bounding box center [284, 140] width 44 height 24
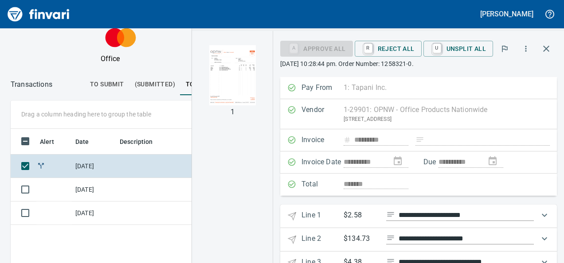
scroll to position [74, 0]
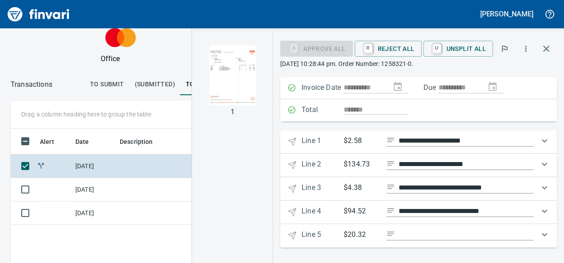
drag, startPoint x: 535, startPoint y: 231, endPoint x: 535, endPoint y: 239, distance: 8.0
click at [539, 239] on icon "Expand" at bounding box center [544, 235] width 11 height 11
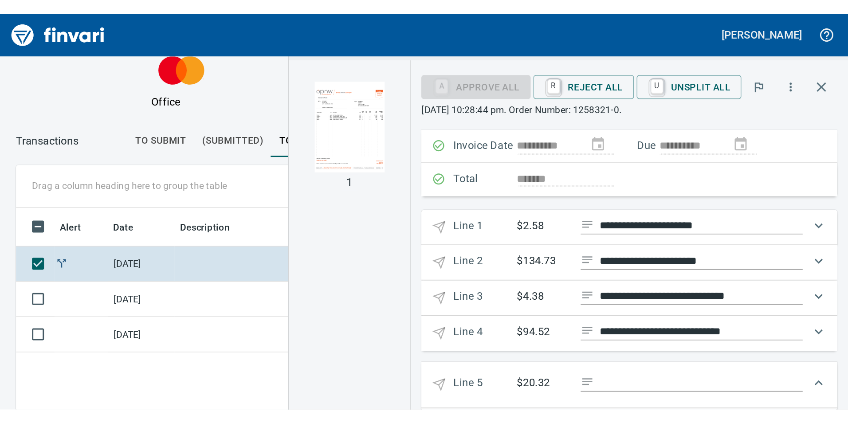
scroll to position [146, 0]
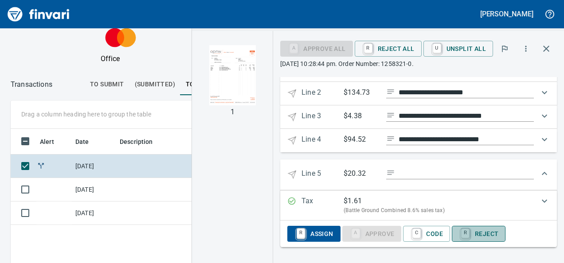
click at [477, 231] on span "R Reject" at bounding box center [478, 234] width 39 height 15
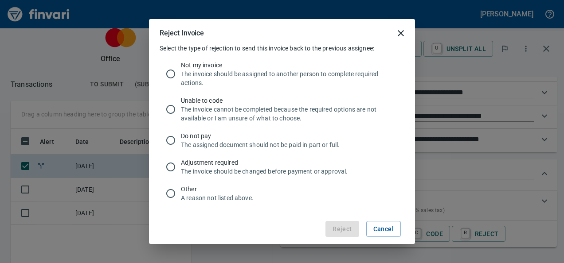
click at [191, 192] on span "Other" at bounding box center [289, 189] width 216 height 9
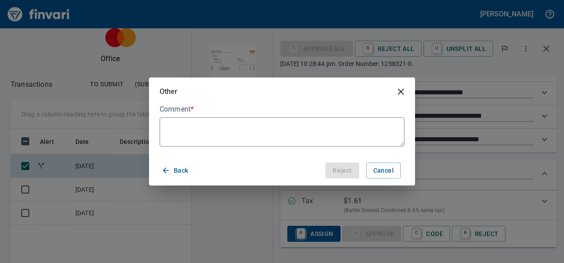
click at [403, 93] on icon "close" at bounding box center [401, 92] width 6 height 6
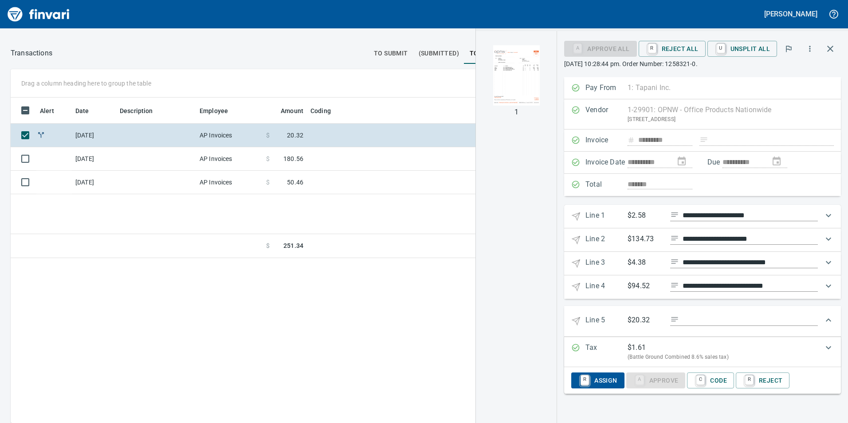
scroll to position [0, 0]
